Goal: Book appointment/travel/reservation

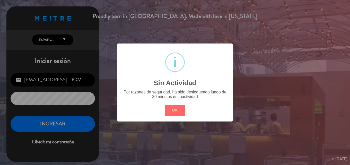
click at [175, 111] on button "OK" at bounding box center [175, 110] width 21 height 11
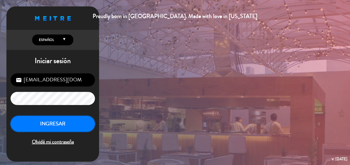
click at [61, 128] on button "INGRESAR" at bounding box center [53, 124] width 85 height 16
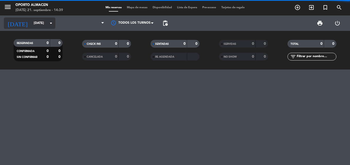
click at [51, 23] on icon "arrow_drop_down" at bounding box center [51, 23] width 6 height 6
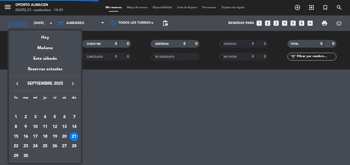
click at [12, 146] on div "22" at bounding box center [16, 146] width 9 height 9
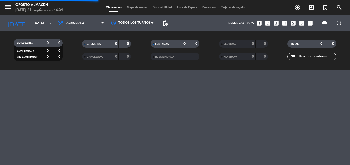
type input "[DATE]"
click at [99, 25] on span "Almuerzo" at bounding box center [81, 23] width 52 height 11
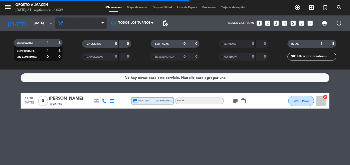
click at [93, 27] on span "Almuerzo" at bounding box center [81, 23] width 52 height 11
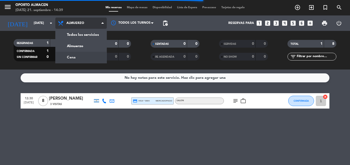
click at [87, 59] on div "menu [PERSON_NAME][DATE] 21. septiembre - 14:39 Mis reservas Mapa de mesas Disp…" at bounding box center [175, 35] width 350 height 70
